Goal: Navigation & Orientation: Find specific page/section

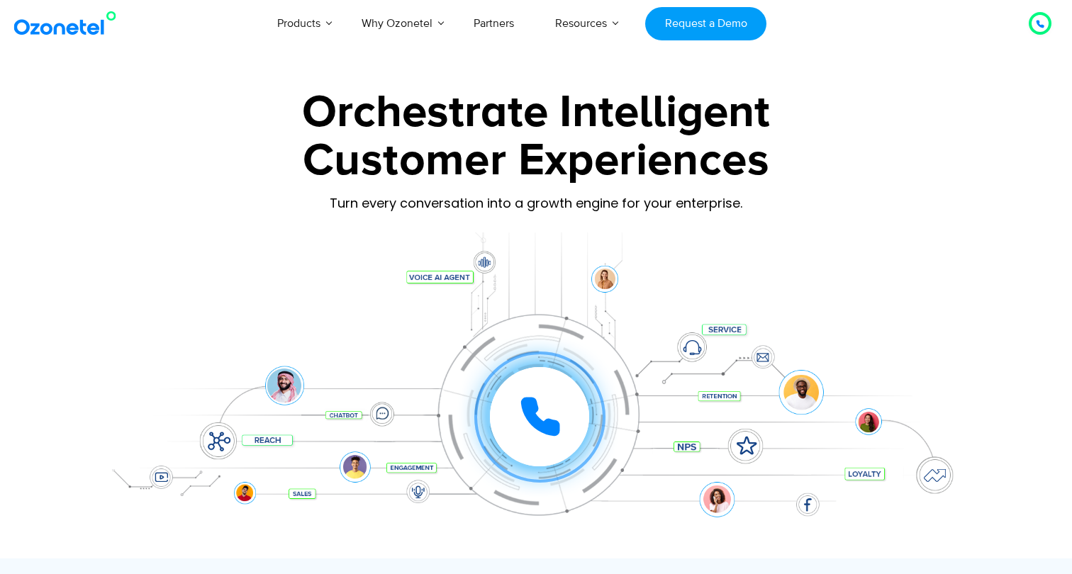
click at [532, 402] on icon at bounding box center [540, 416] width 35 height 35
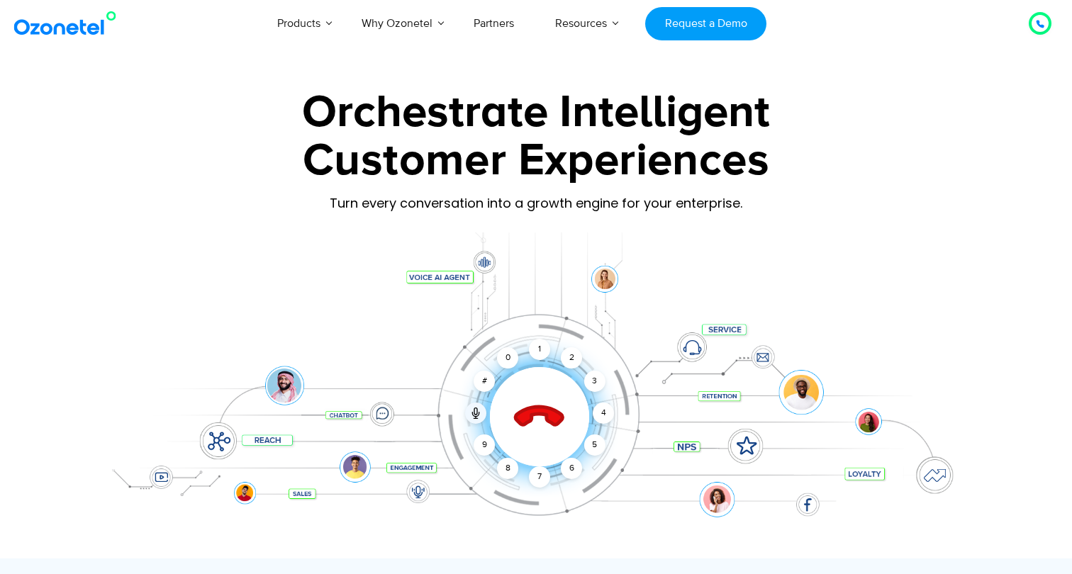
click at [538, 405] on icon at bounding box center [540, 418] width 50 height 50
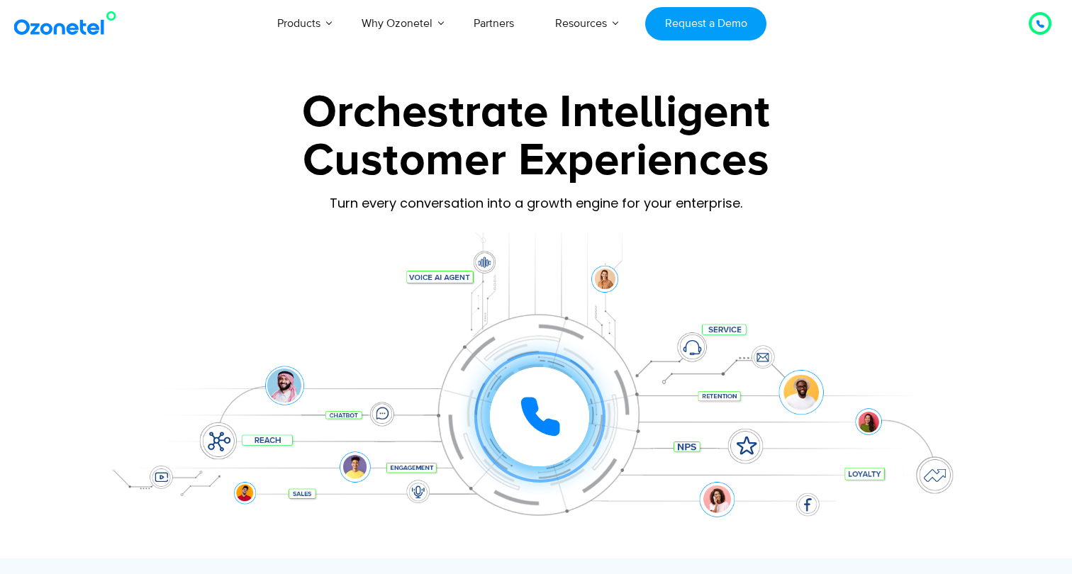
click at [958, 182] on div "Customer Experiences" at bounding box center [536, 161] width 886 height 68
click at [388, 411] on div "Click to experience it! Call ended 1 2 3 4 5 6 7 8 9 # 0" at bounding box center [539, 388] width 879 height 57
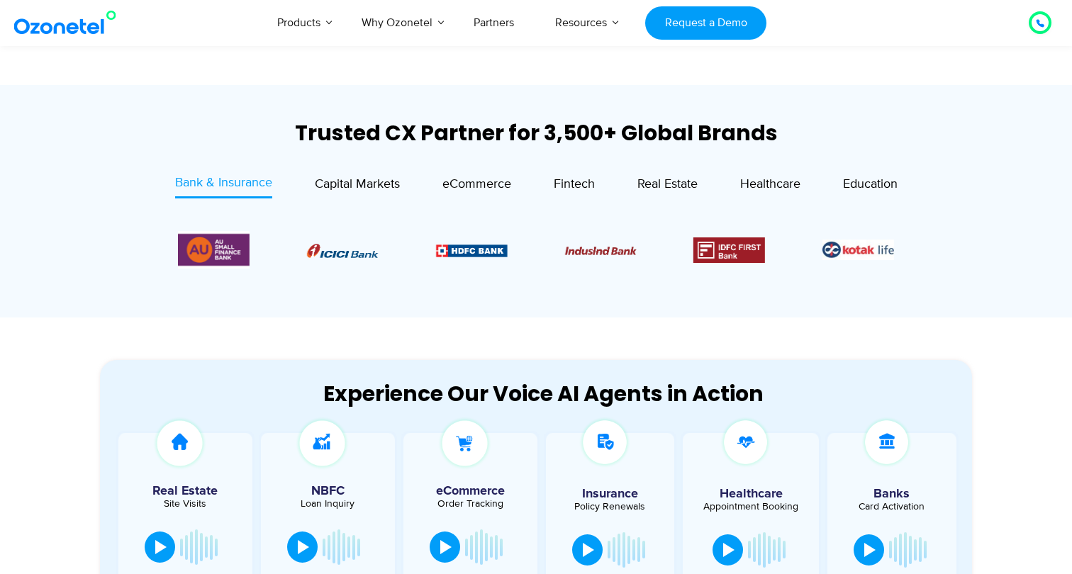
scroll to position [436, 0]
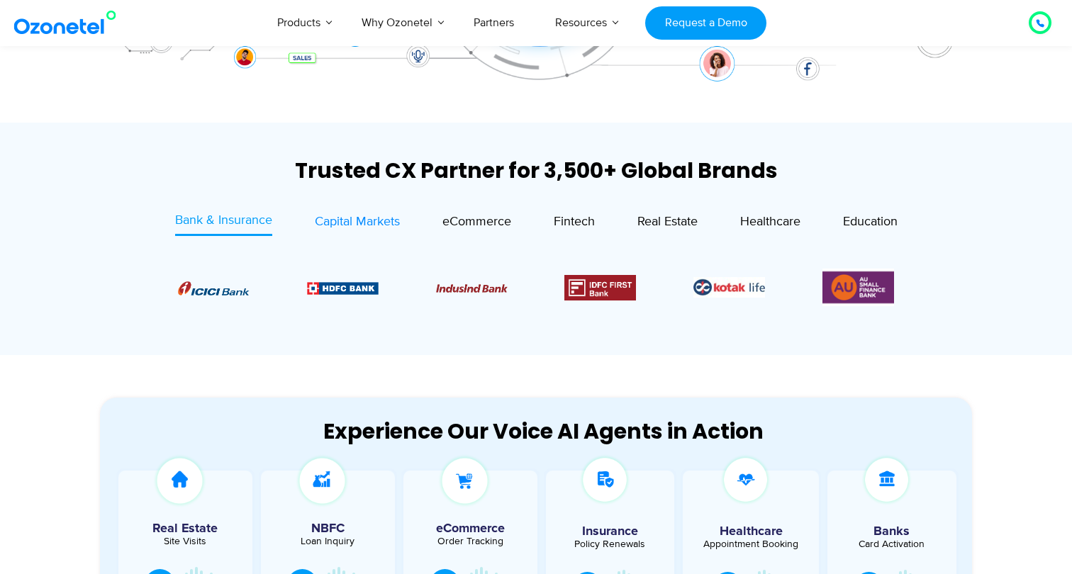
click at [346, 221] on span "Capital Markets" at bounding box center [357, 222] width 85 height 16
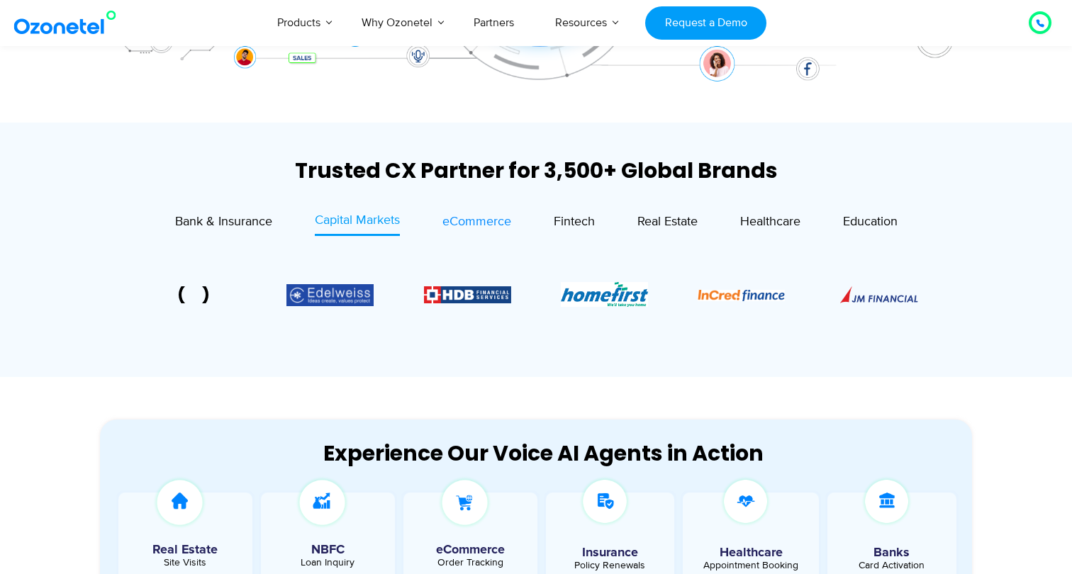
click at [469, 216] on span "eCommerce" at bounding box center [476, 222] width 69 height 16
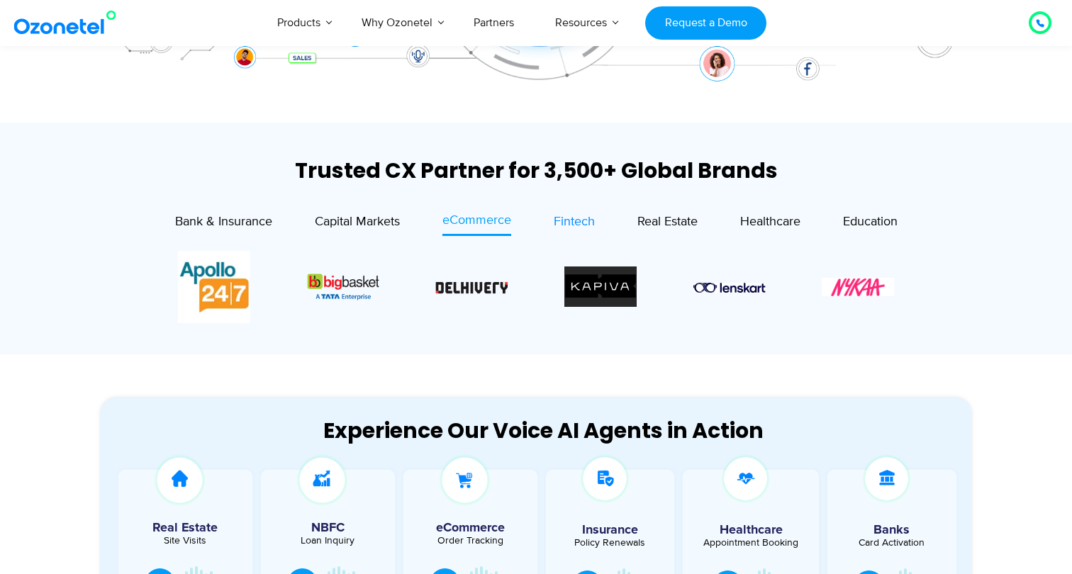
click at [581, 223] on span "Fintech" at bounding box center [574, 222] width 41 height 16
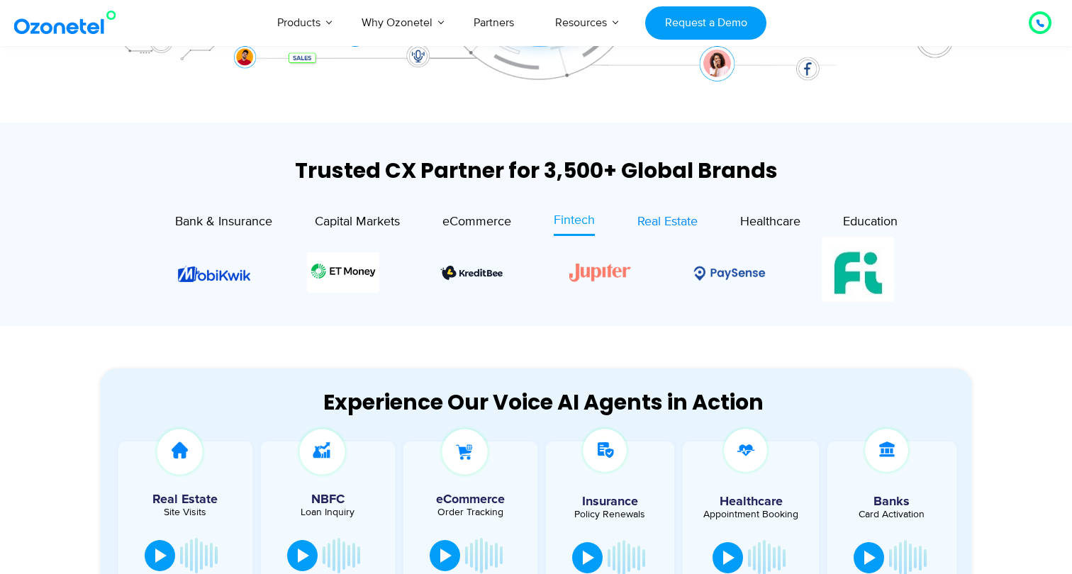
click at [671, 218] on span "Real Estate" at bounding box center [667, 222] width 60 height 16
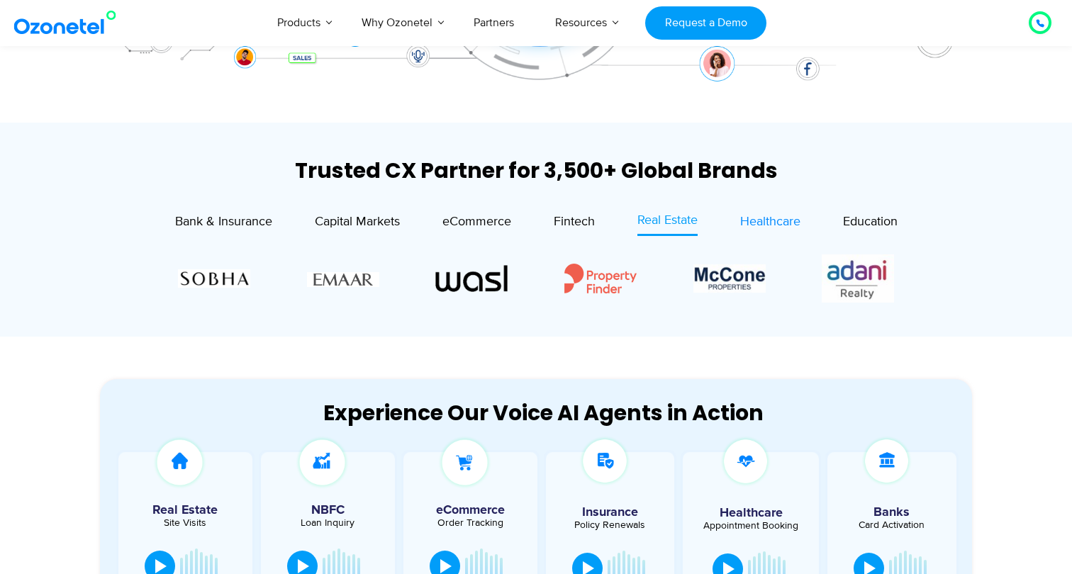
click at [759, 229] on span "Healthcare" at bounding box center [770, 222] width 60 height 16
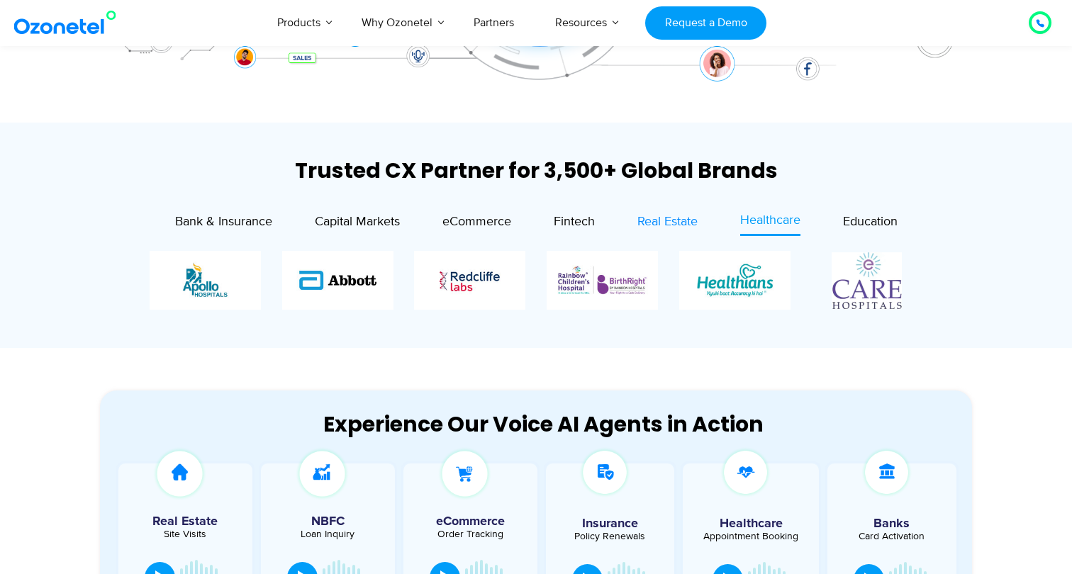
click at [661, 222] on span "Real Estate" at bounding box center [667, 222] width 60 height 16
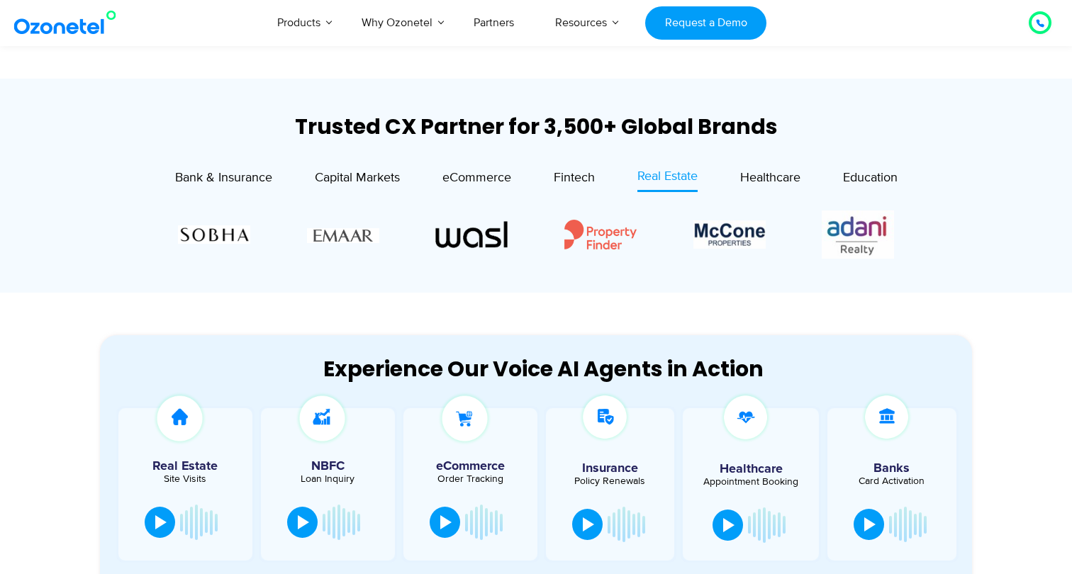
scroll to position [500, 0]
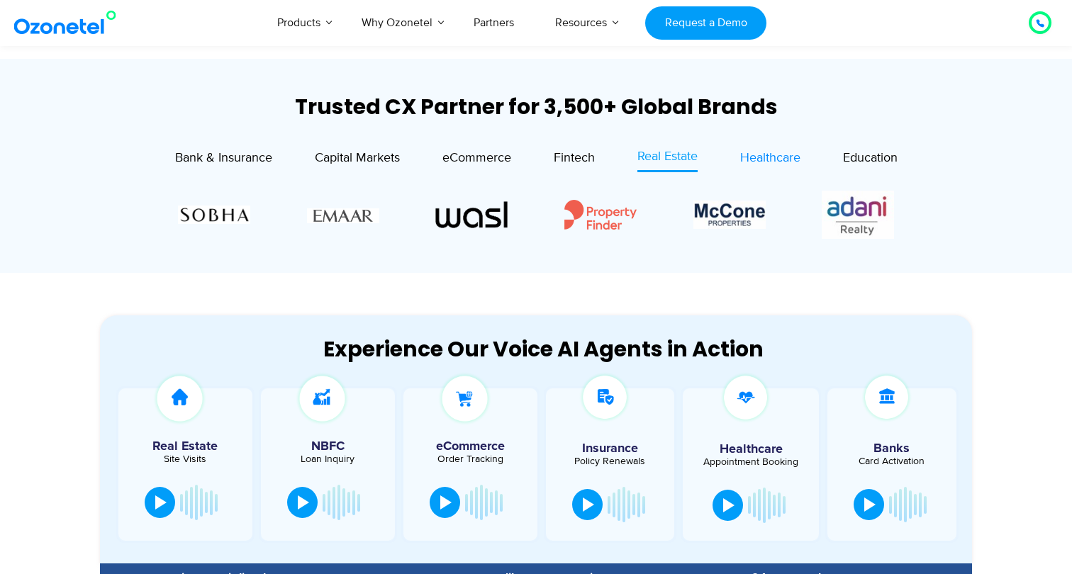
click at [765, 171] on link "Healthcare" at bounding box center [770, 159] width 60 height 25
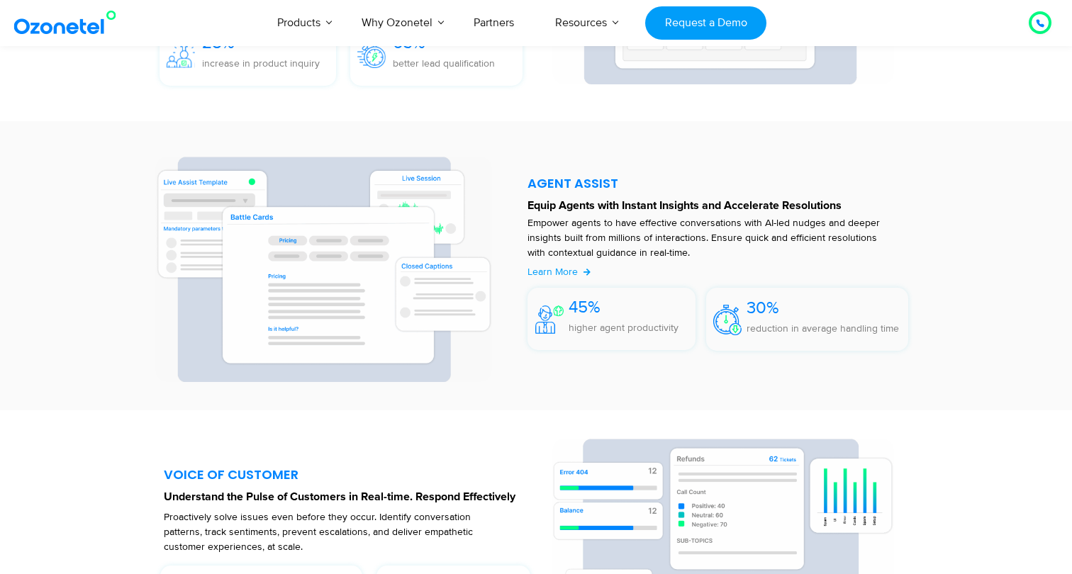
scroll to position [1783, 0]
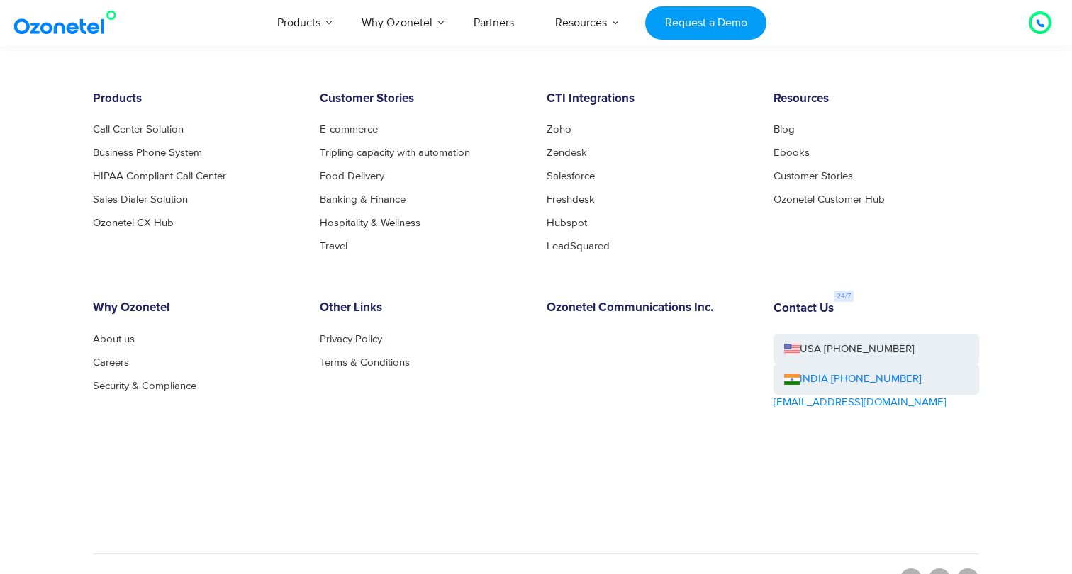
scroll to position [4627, 0]
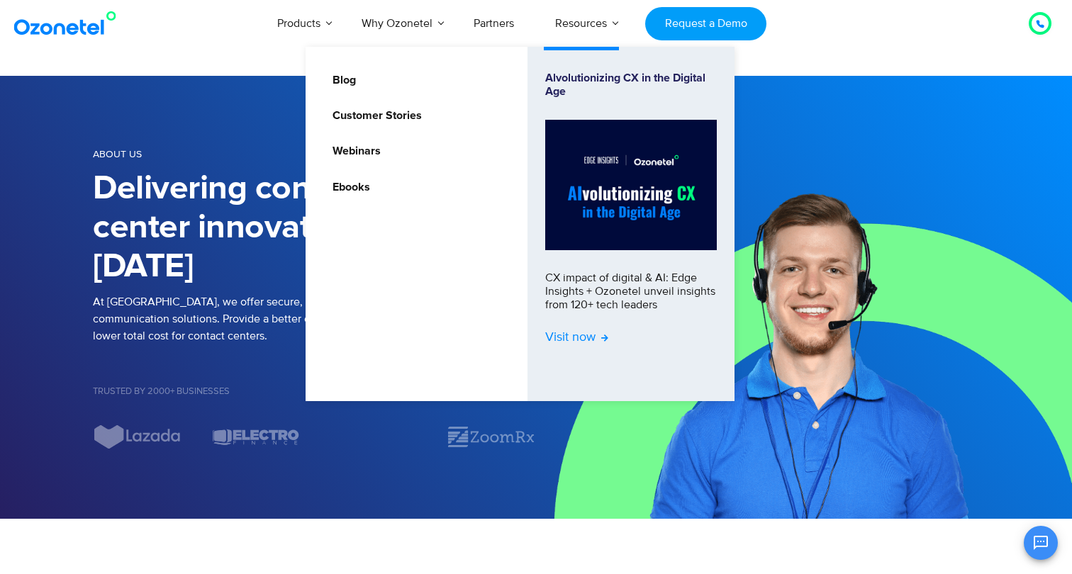
click at [577, 340] on span "Visit now" at bounding box center [576, 338] width 63 height 16
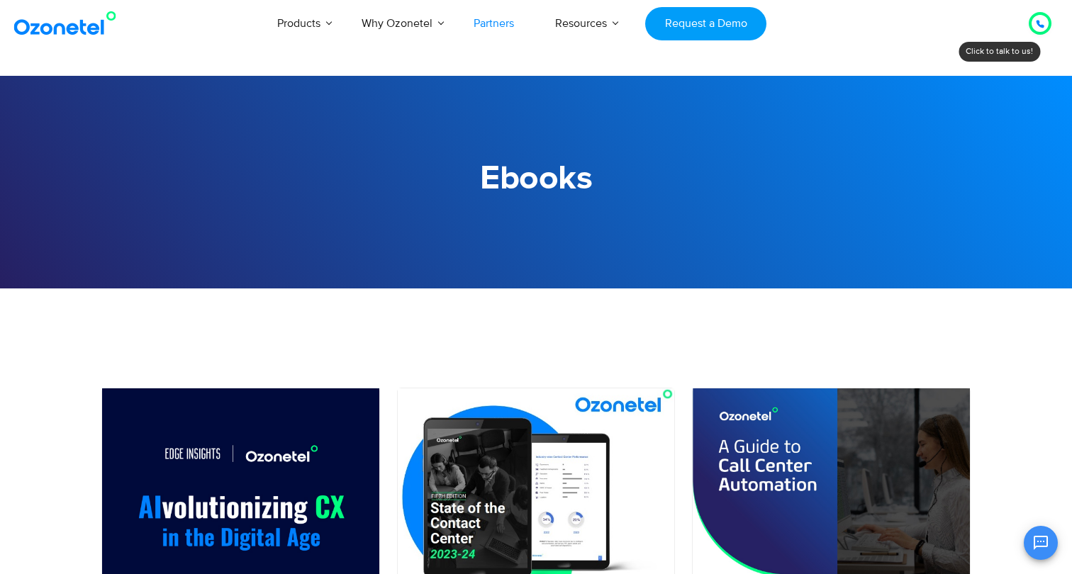
click at [503, 19] on link "Partners" at bounding box center [494, 23] width 82 height 47
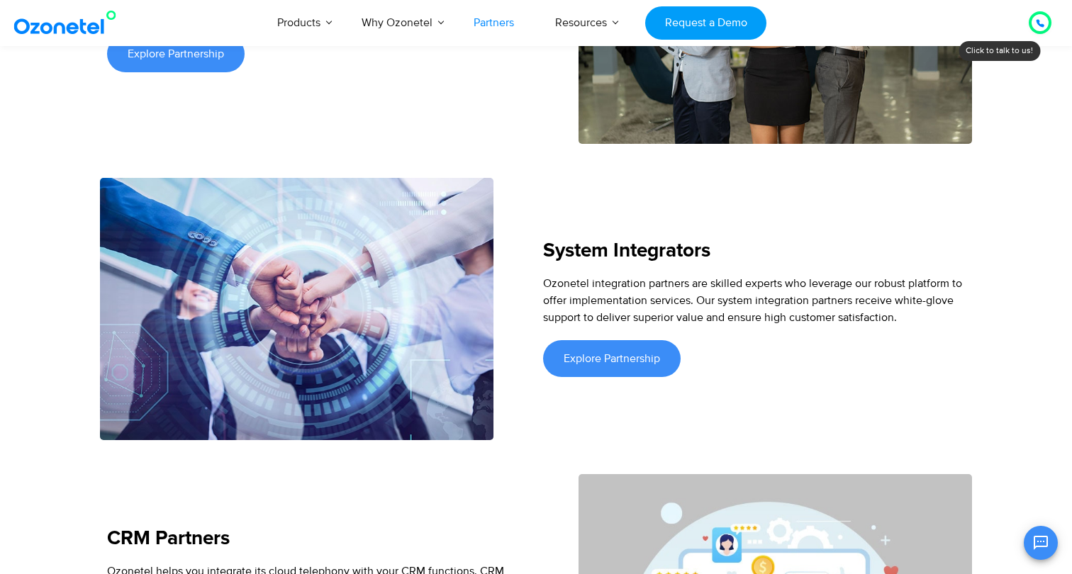
scroll to position [2241, 0]
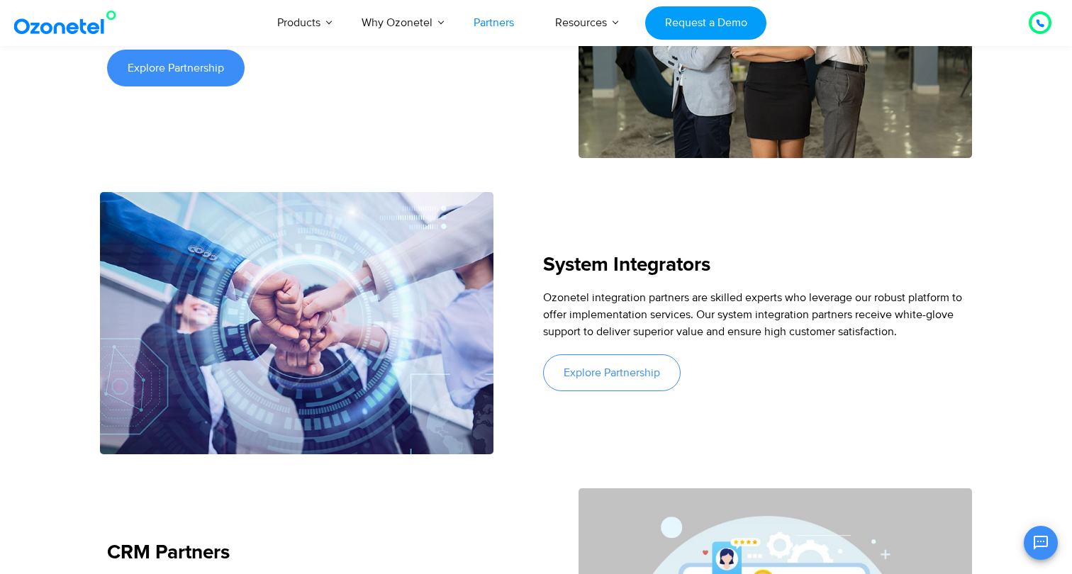
click at [608, 367] on span "Explore Partnership" at bounding box center [612, 372] width 96 height 11
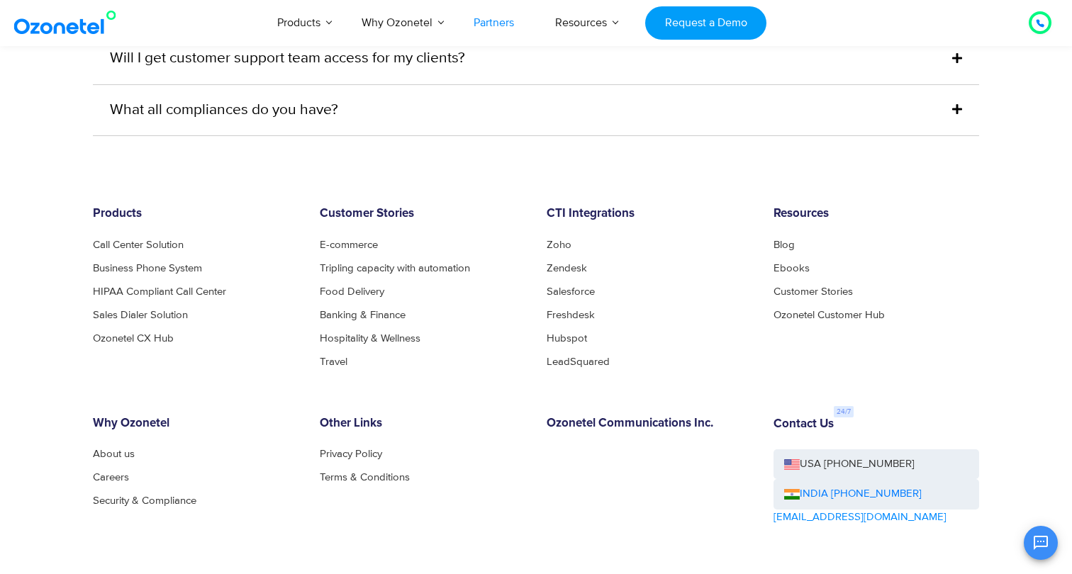
scroll to position [3834, 0]
click at [827, 311] on link "Ozonetel Customer Hub" at bounding box center [833, 316] width 119 height 11
